Goal: Information Seeking & Learning: Learn about a topic

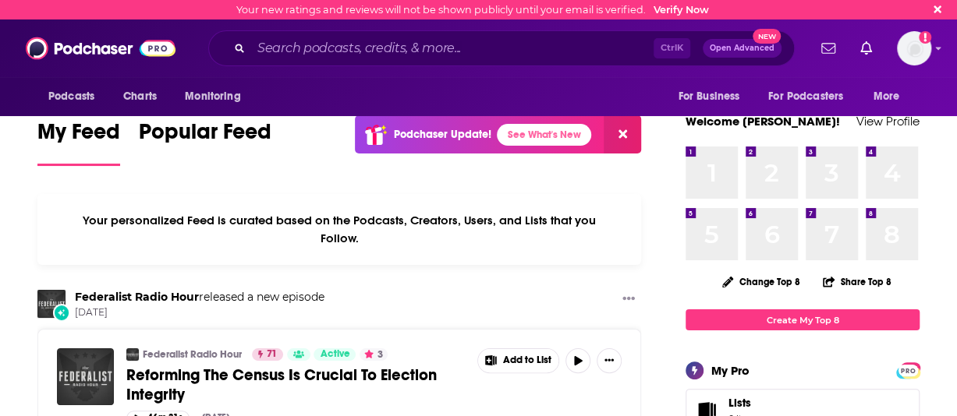
click at [287, 58] on input "Search podcasts, credits, & more..." at bounding box center [452, 48] width 402 height 25
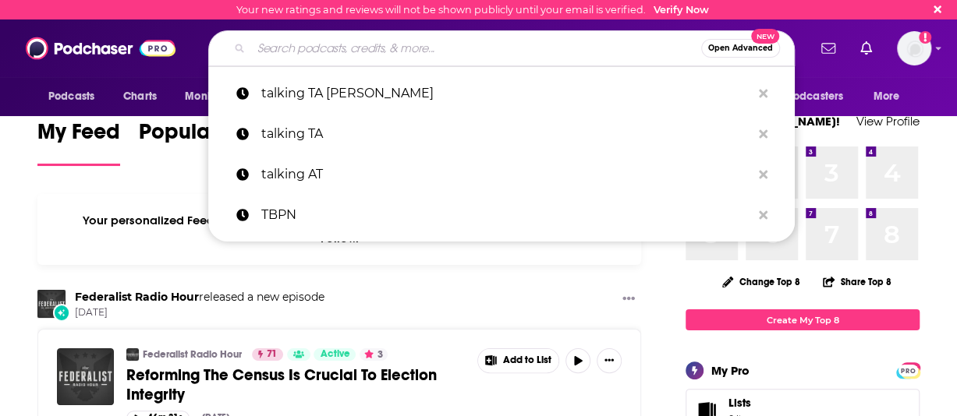
paste input "rom The Intuitive Customer podc"
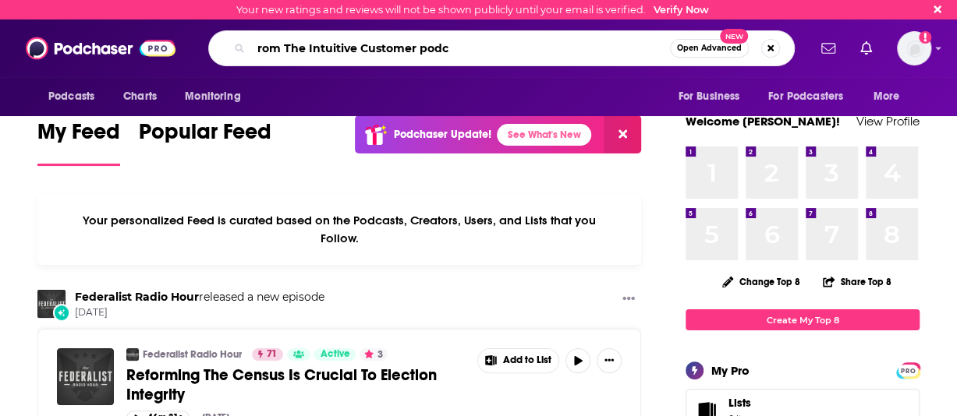
click at [281, 56] on input "rom The Intuitive Customer podc" at bounding box center [460, 48] width 419 height 25
click at [274, 53] on input "rom The Intuitive Customer podc" at bounding box center [460, 48] width 419 height 25
click at [412, 43] on input "The Intuitive Customer podc" at bounding box center [460, 48] width 419 height 25
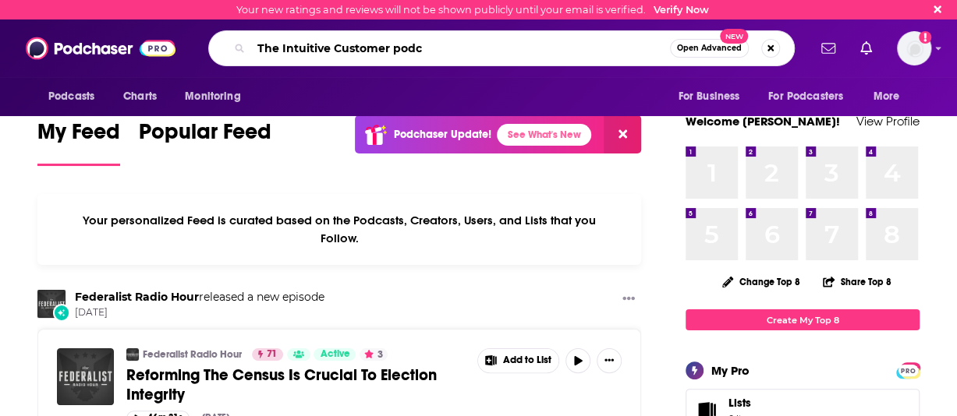
click at [412, 43] on input "The Intuitive Customer podc" at bounding box center [460, 48] width 419 height 25
type input "The Intuitive Customer"
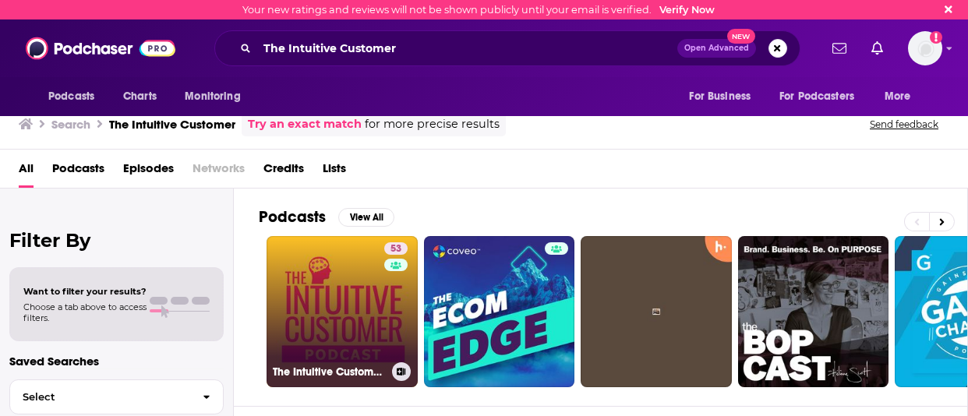
click at [344, 309] on link "53 The Intuitive Customer - Helping You Improve Your Customer Experience To Gai…" at bounding box center [342, 311] width 151 height 151
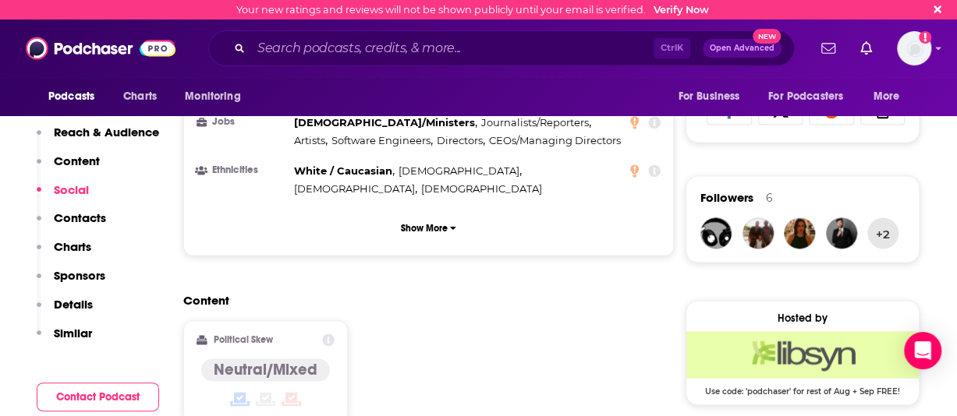
scroll to position [1294, 0]
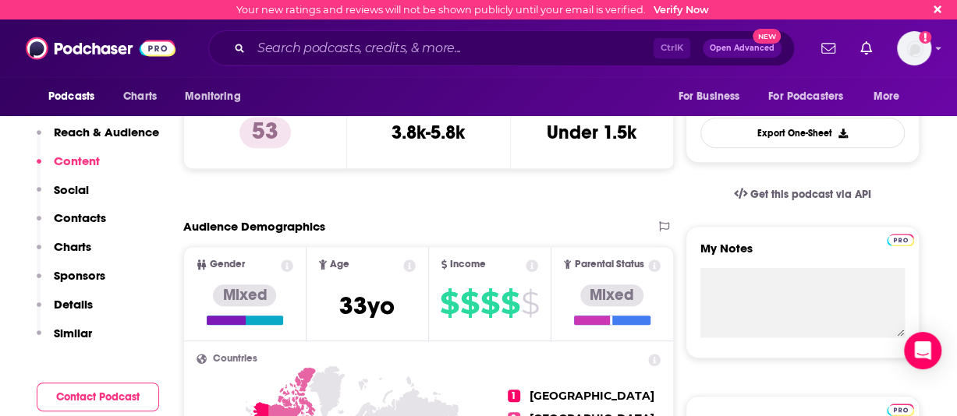
scroll to position [179, 0]
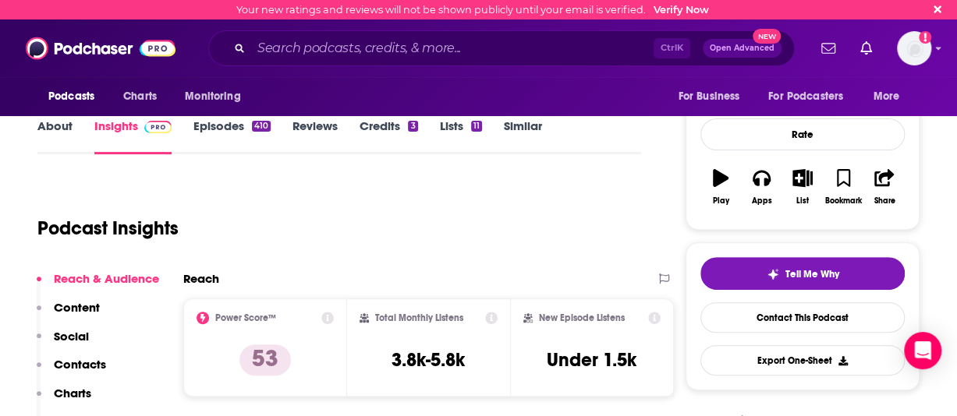
click at [330, 317] on icon at bounding box center [327, 318] width 12 height 12
click at [622, 253] on div "Podcast Insights" at bounding box center [332, 219] width 591 height 80
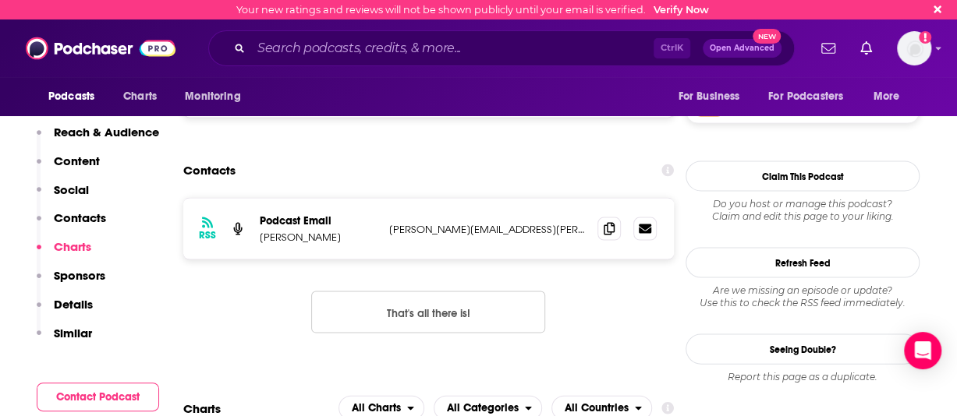
scroll to position [1623, 0]
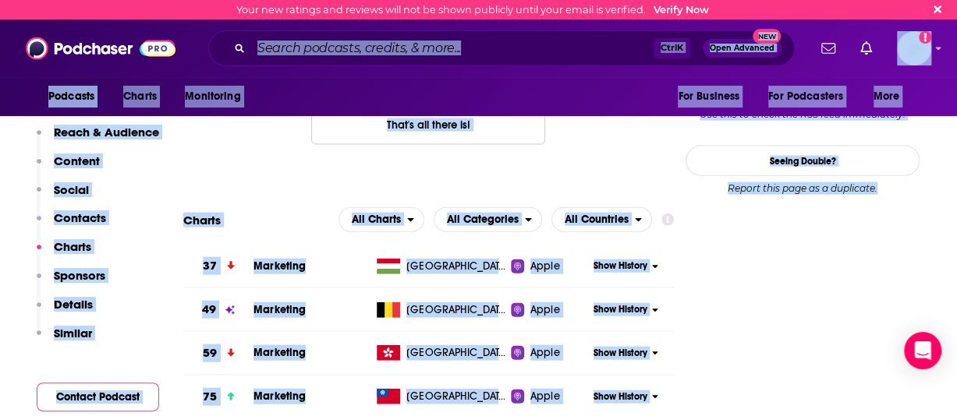
drag, startPoint x: 904, startPoint y: 264, endPoint x: 376, endPoint y: -49, distance: 614.5
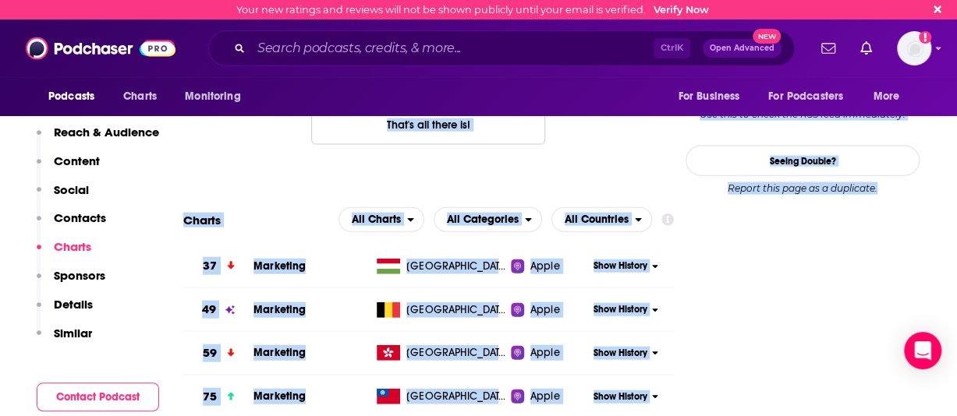
scroll to position [1481, 0]
